Goal: Book appointment/travel/reservation

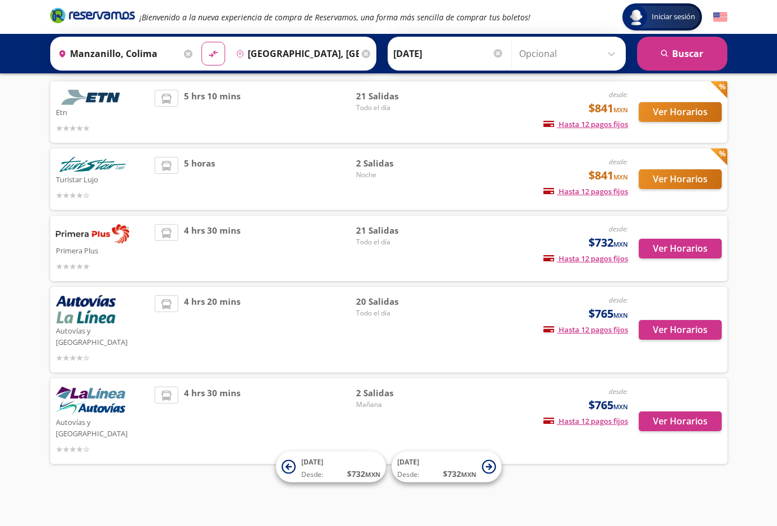
scroll to position [51, 0]
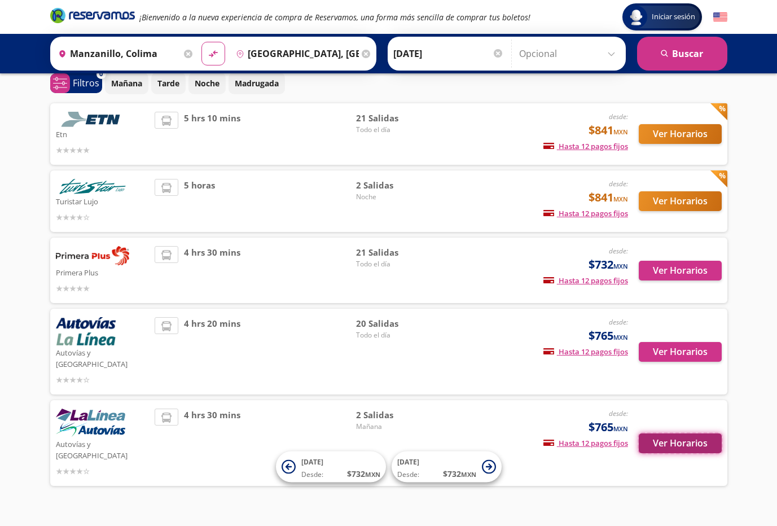
click at [669, 434] on button "Ver Horarios" at bounding box center [680, 444] width 83 height 20
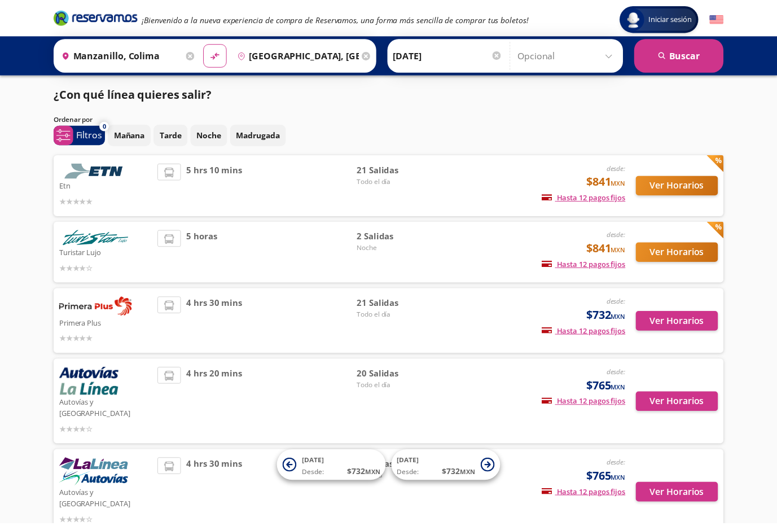
scroll to position [51, 0]
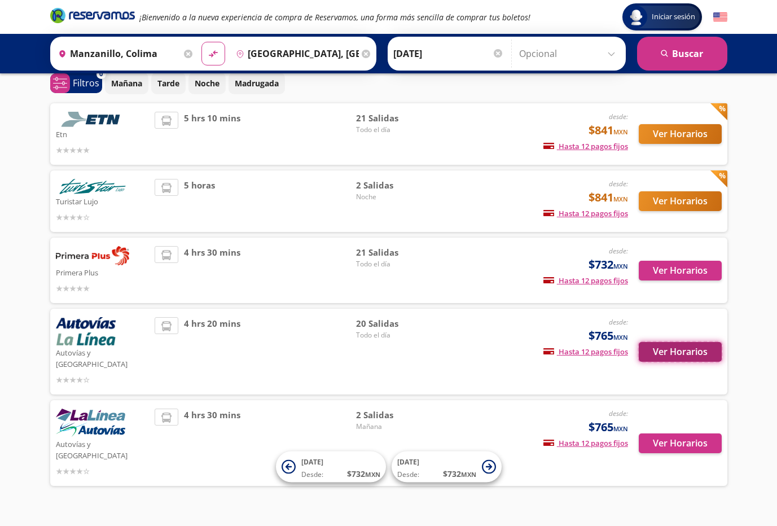
click at [673, 348] on button "Ver Horarios" at bounding box center [680, 352] width 83 height 20
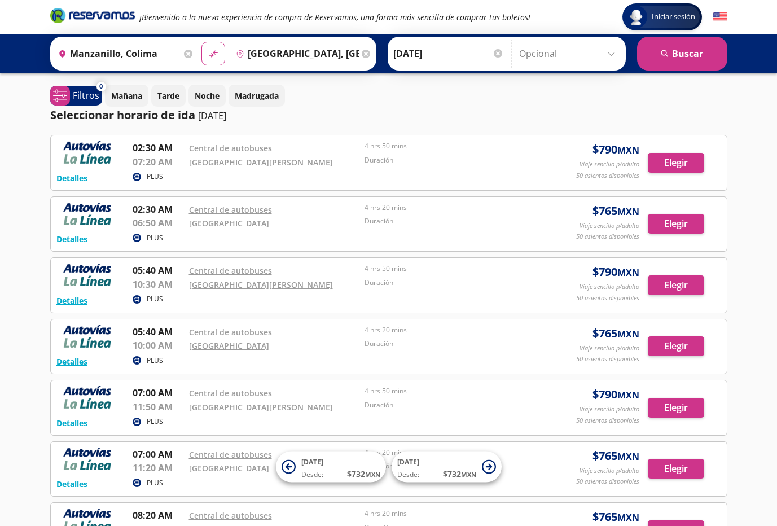
scroll to position [56, 0]
